Goal: Information Seeking & Learning: Understand process/instructions

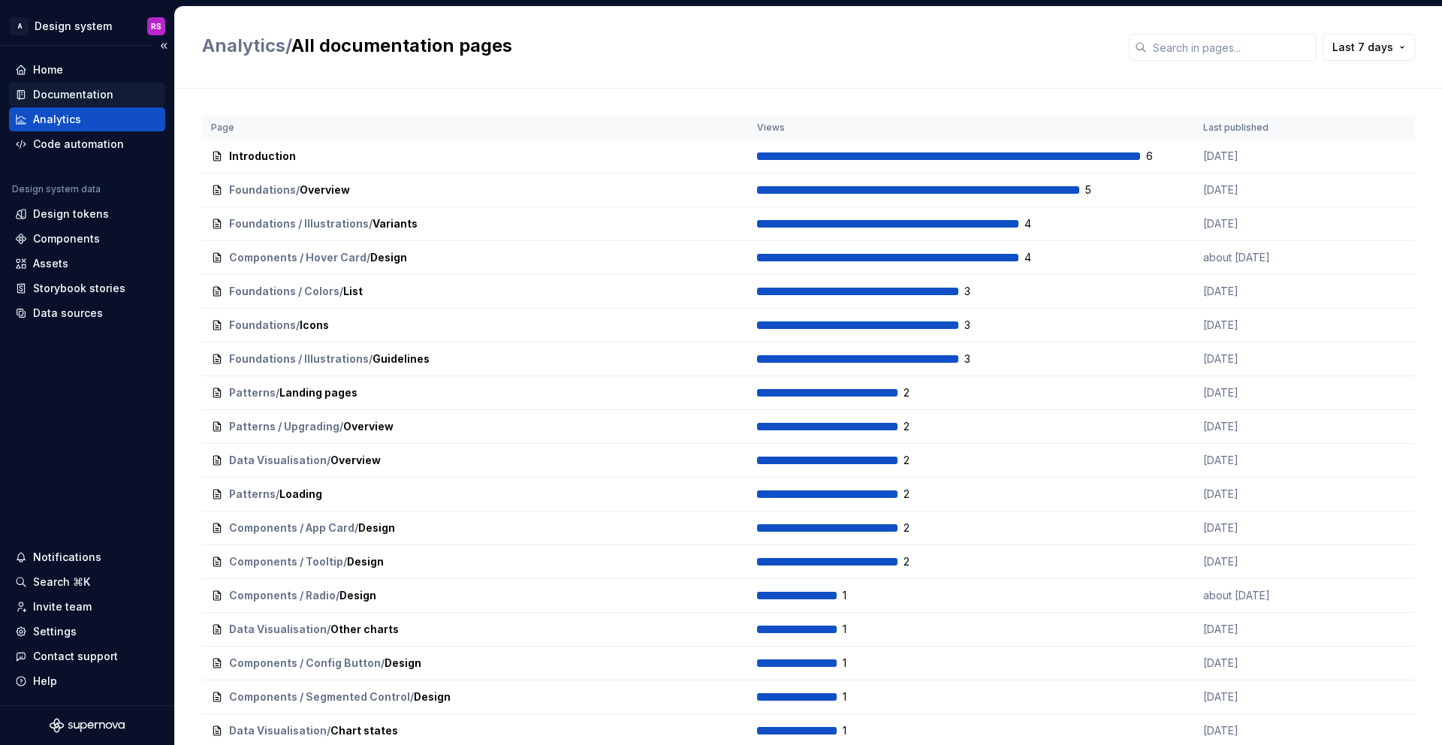
click at [100, 94] on div "Documentation" at bounding box center [73, 94] width 80 height 15
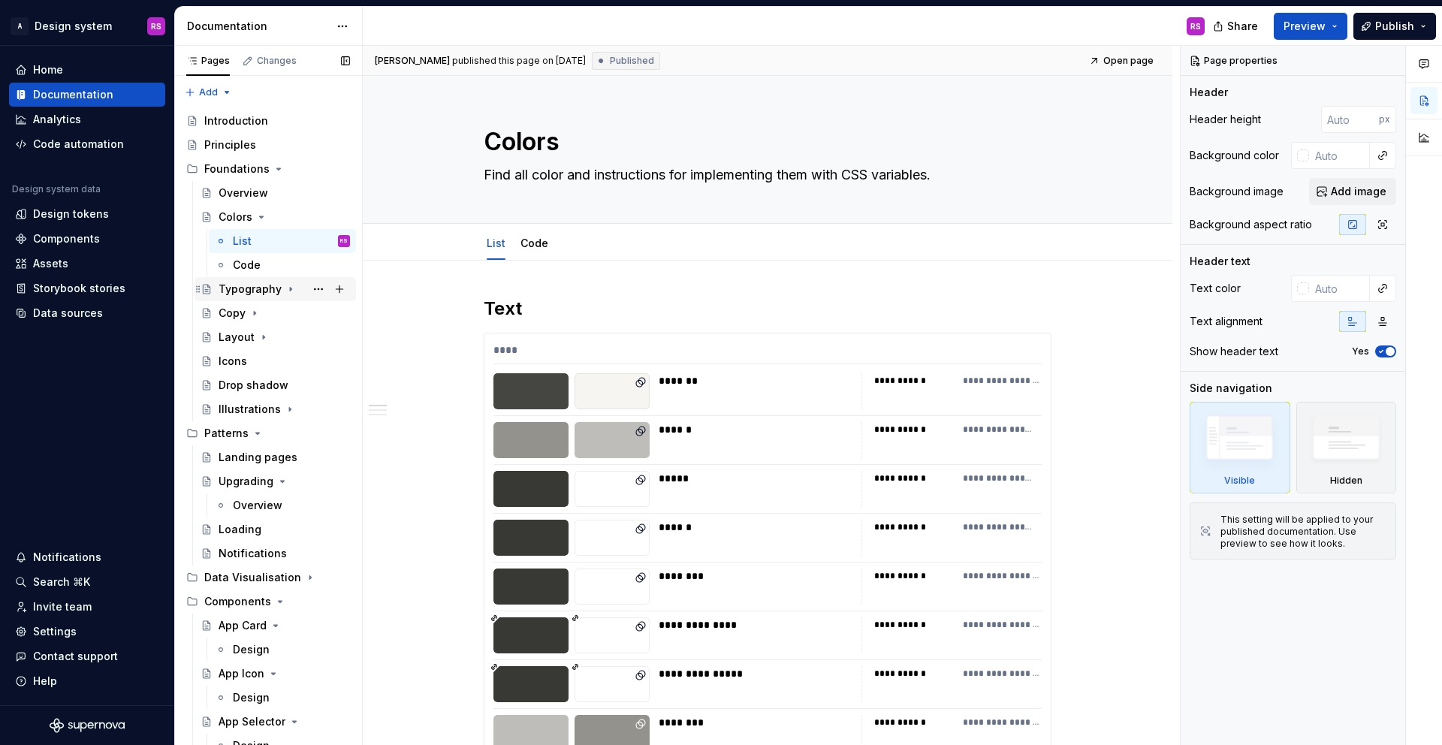
click at [260, 286] on div "Typography" at bounding box center [250, 289] width 63 height 15
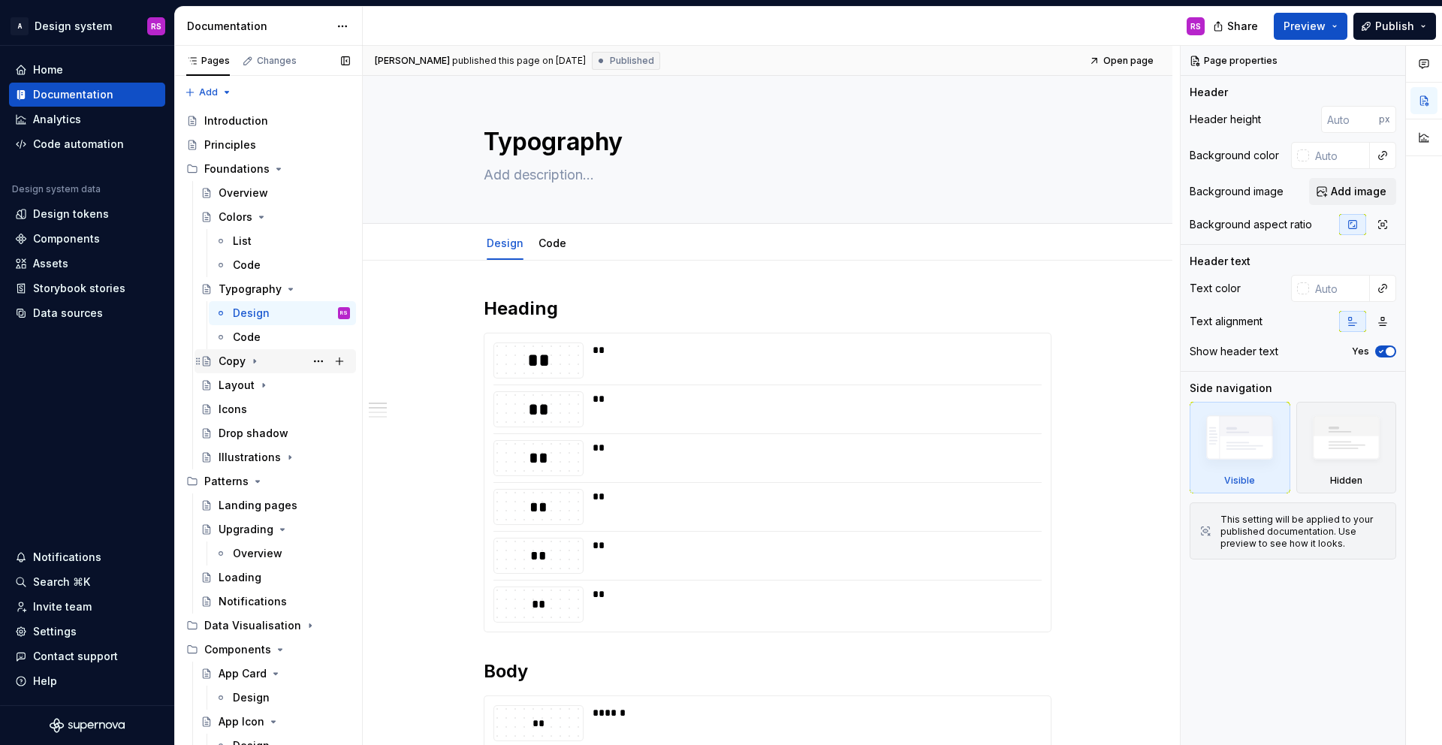
click at [284, 365] on div "Copy" at bounding box center [284, 361] width 131 height 21
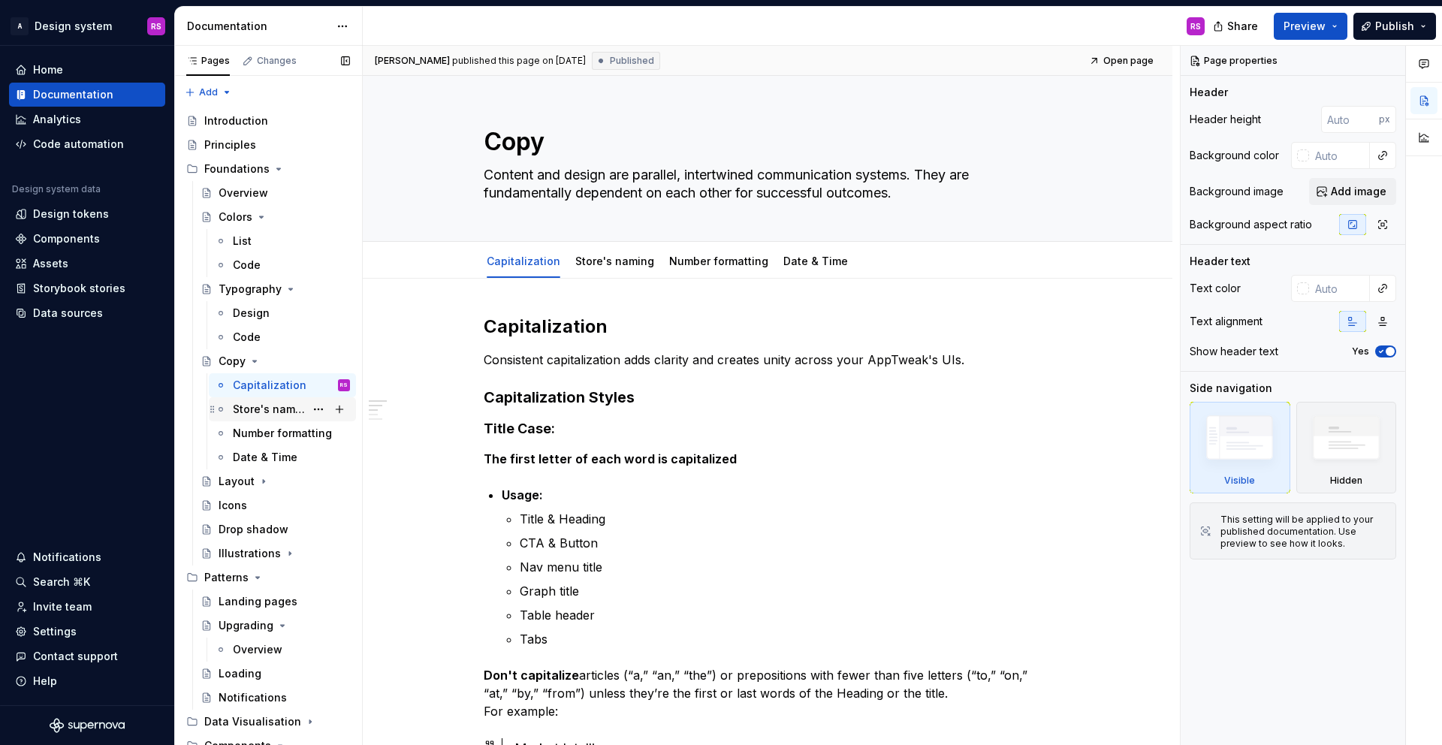
click at [283, 420] on div "Store's naming" at bounding box center [282, 409] width 147 height 24
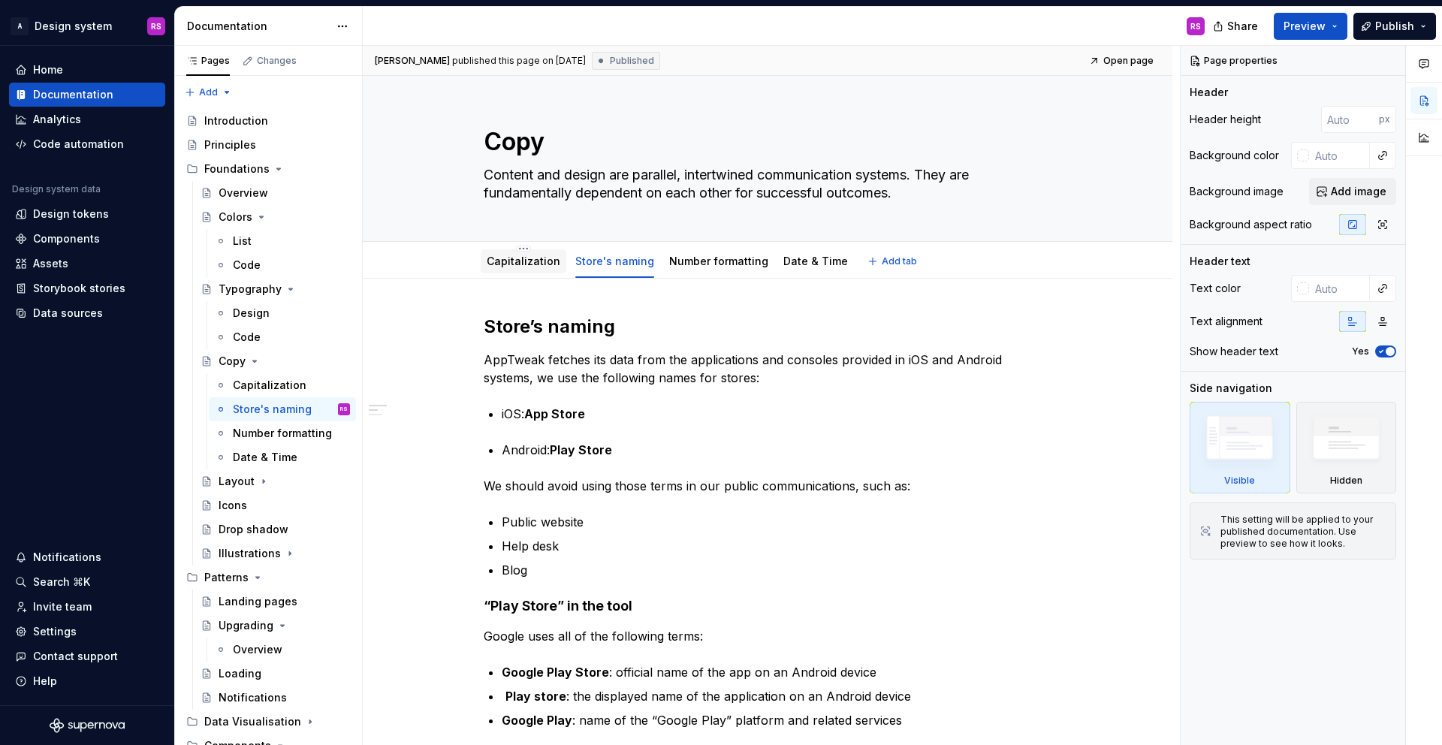
click at [512, 262] on link "Capitalization" at bounding box center [524, 261] width 74 height 13
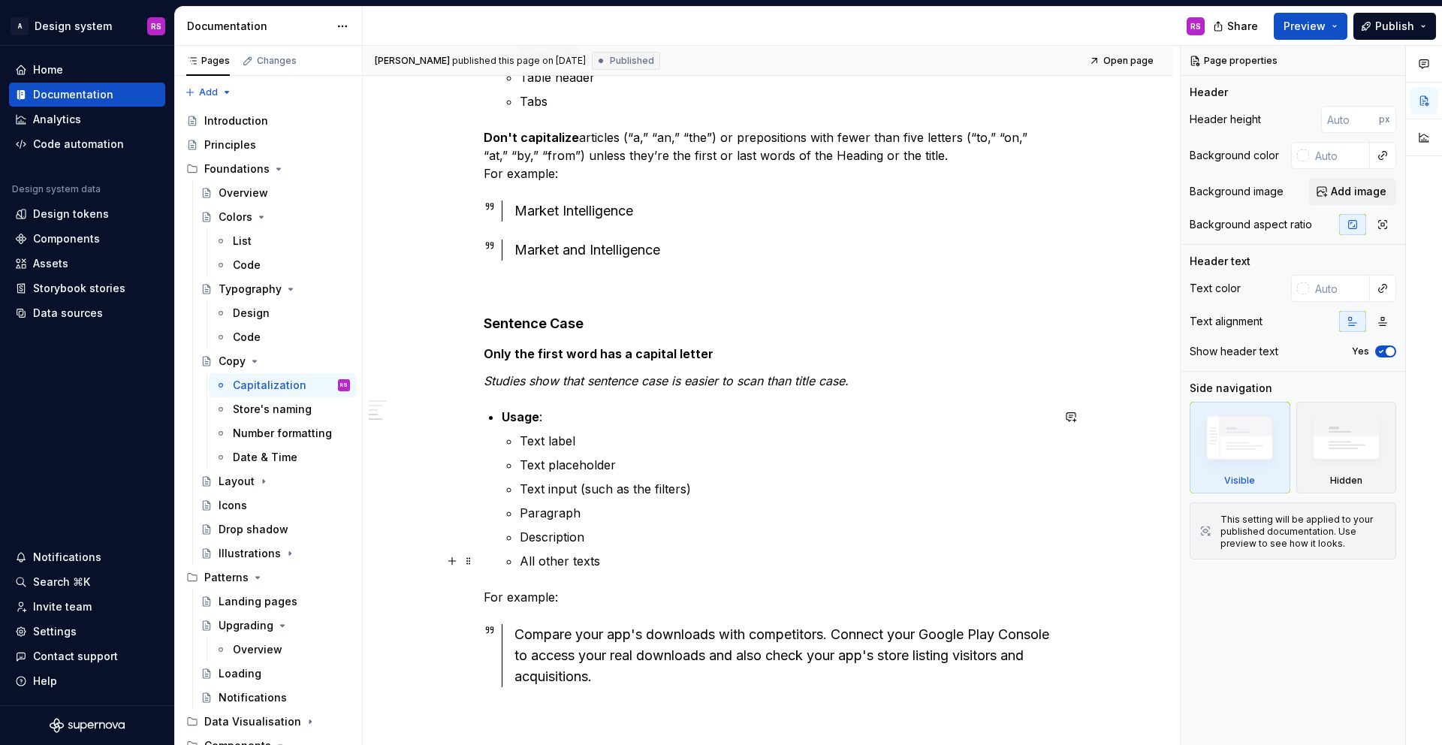
scroll to position [539, 0]
click at [667, 561] on p "All other texts" at bounding box center [786, 560] width 532 height 18
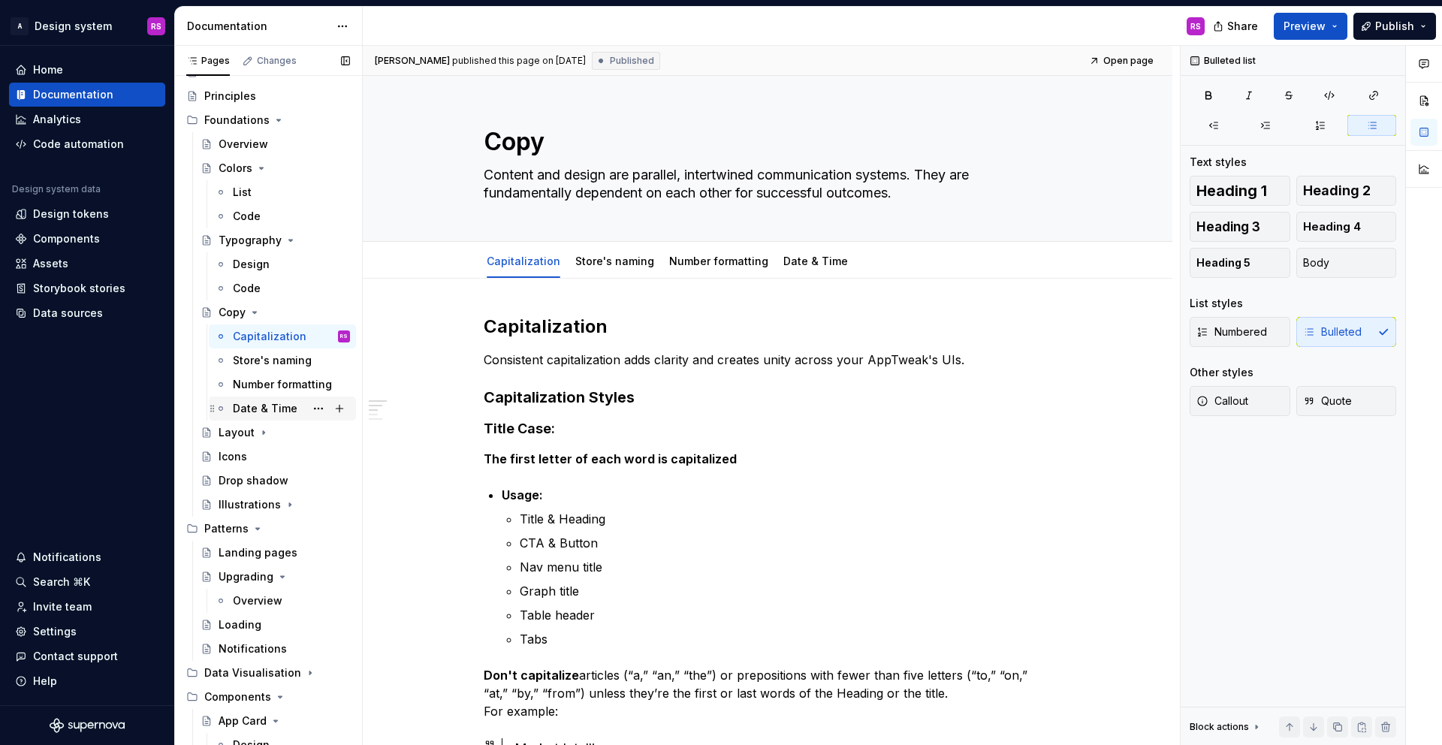
scroll to position [0, 0]
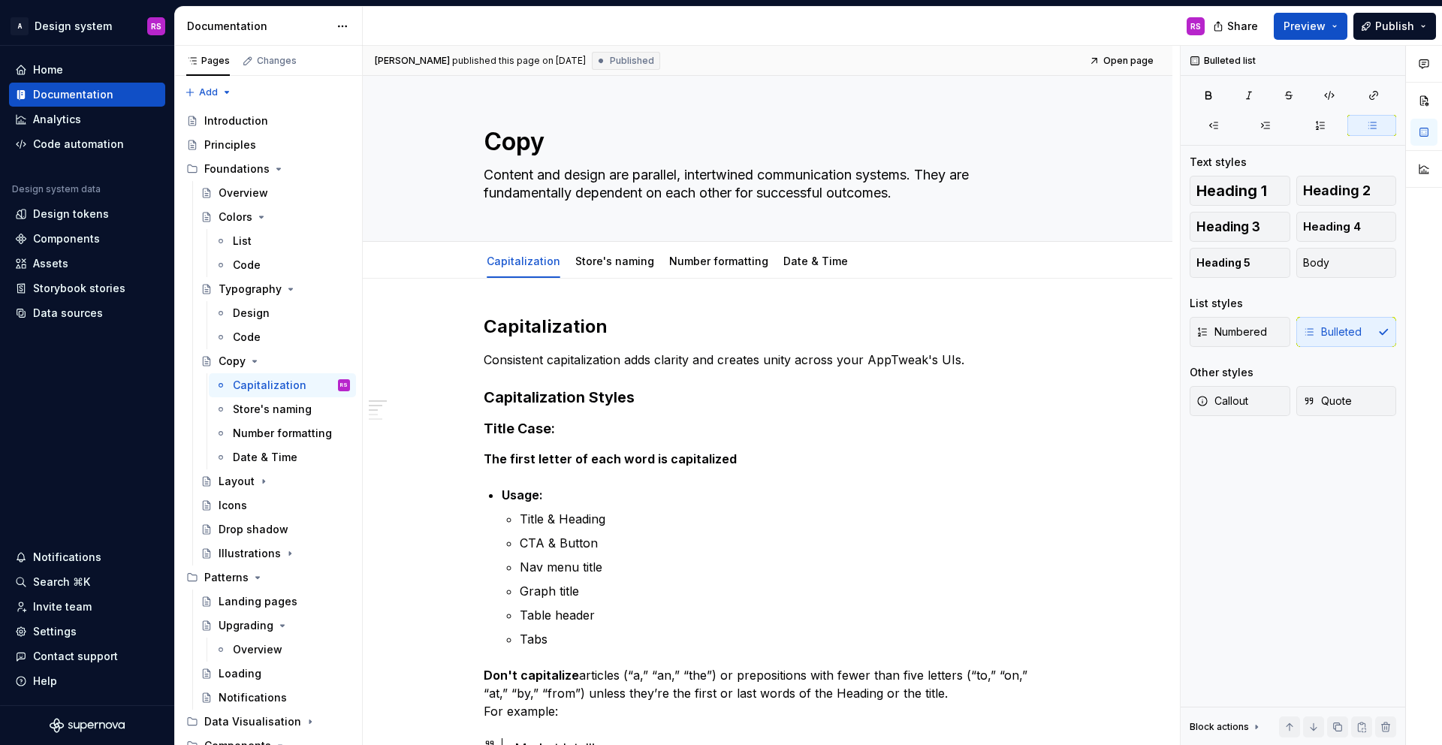
type textarea "*"
